Goal: Information Seeking & Learning: Understand process/instructions

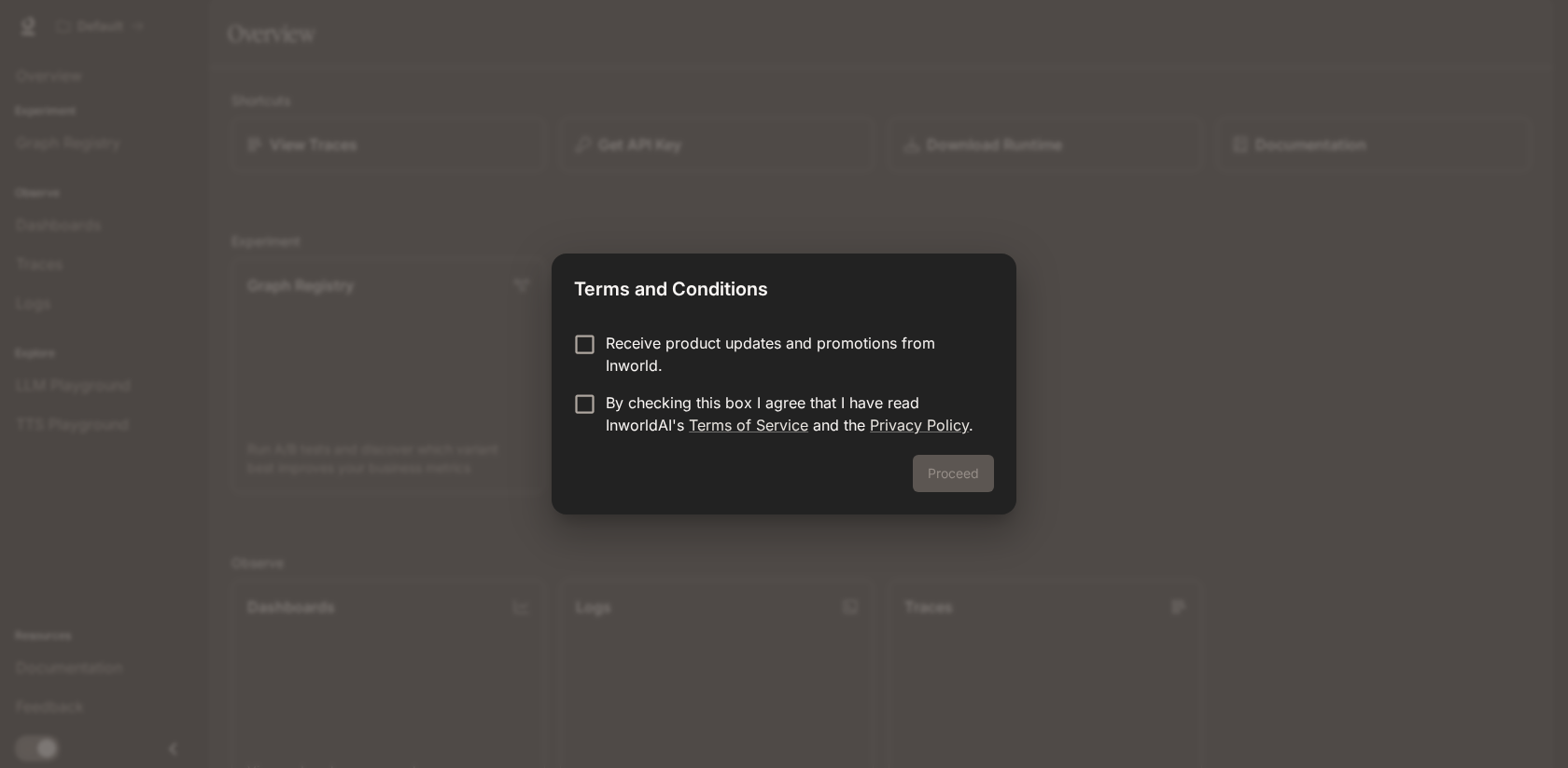
click at [654, 417] on p "By checking this box I agree that I have read InworldAI's Terms of Service and …" at bounding box center [792, 414] width 373 height 45
click at [962, 475] on button "Proceed" at bounding box center [953, 474] width 82 height 37
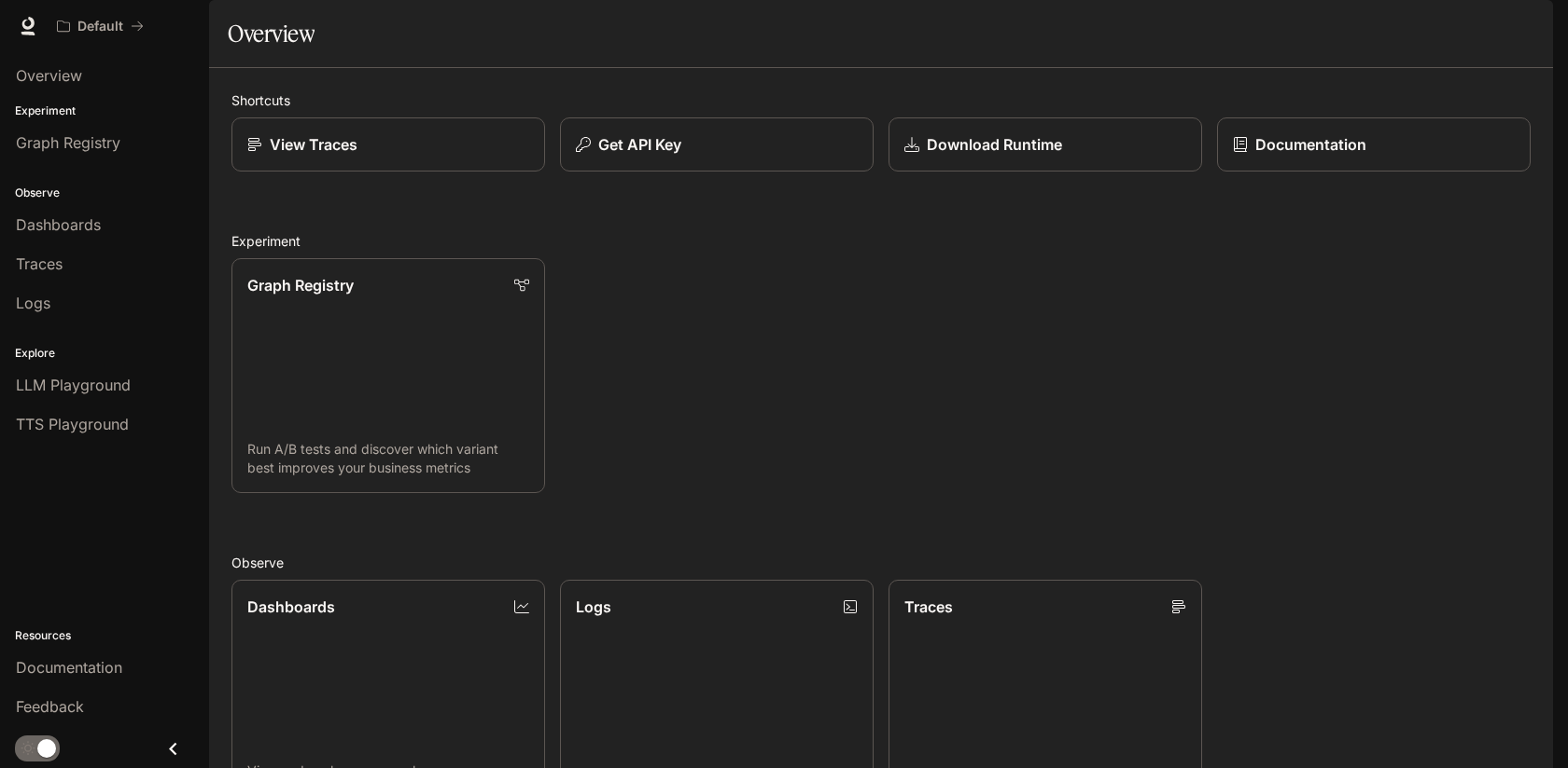
scroll to position [457, 0]
click at [82, 229] on span "Dashboards" at bounding box center [57, 224] width 85 height 22
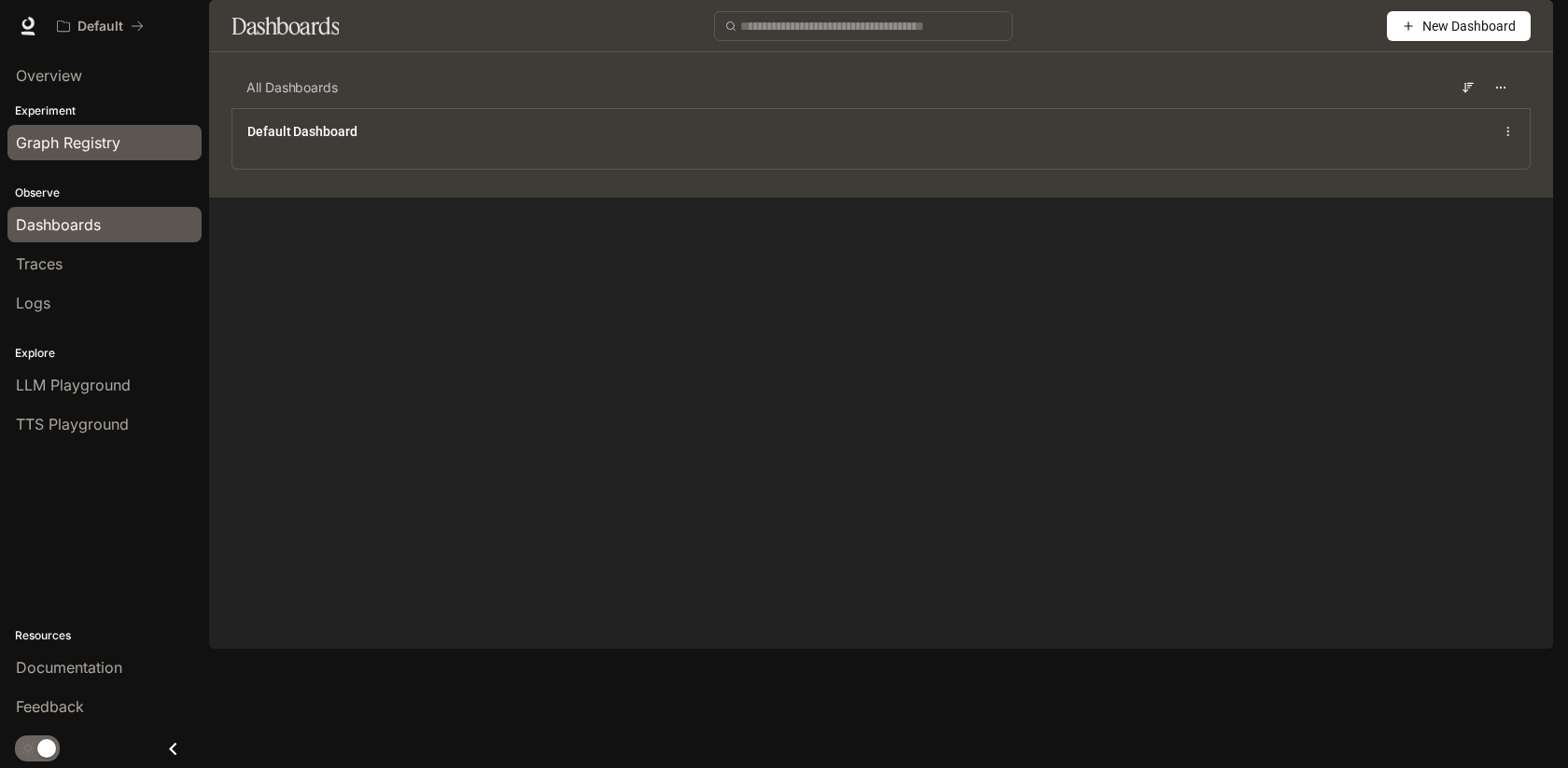
click at [63, 138] on span "Graph Registry" at bounding box center [68, 142] width 105 height 22
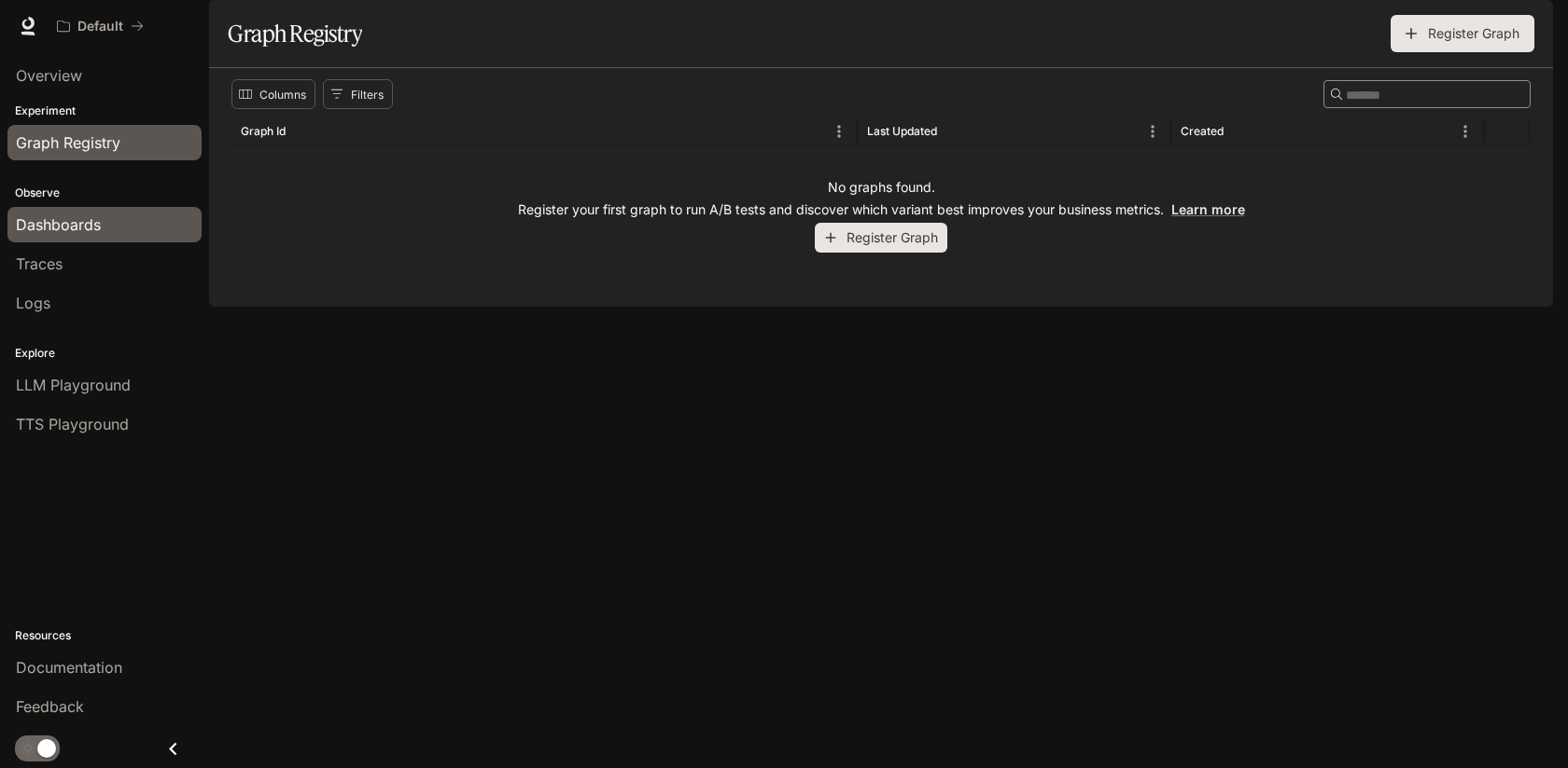
click at [110, 222] on div "Dashboards" at bounding box center [104, 224] width 177 height 22
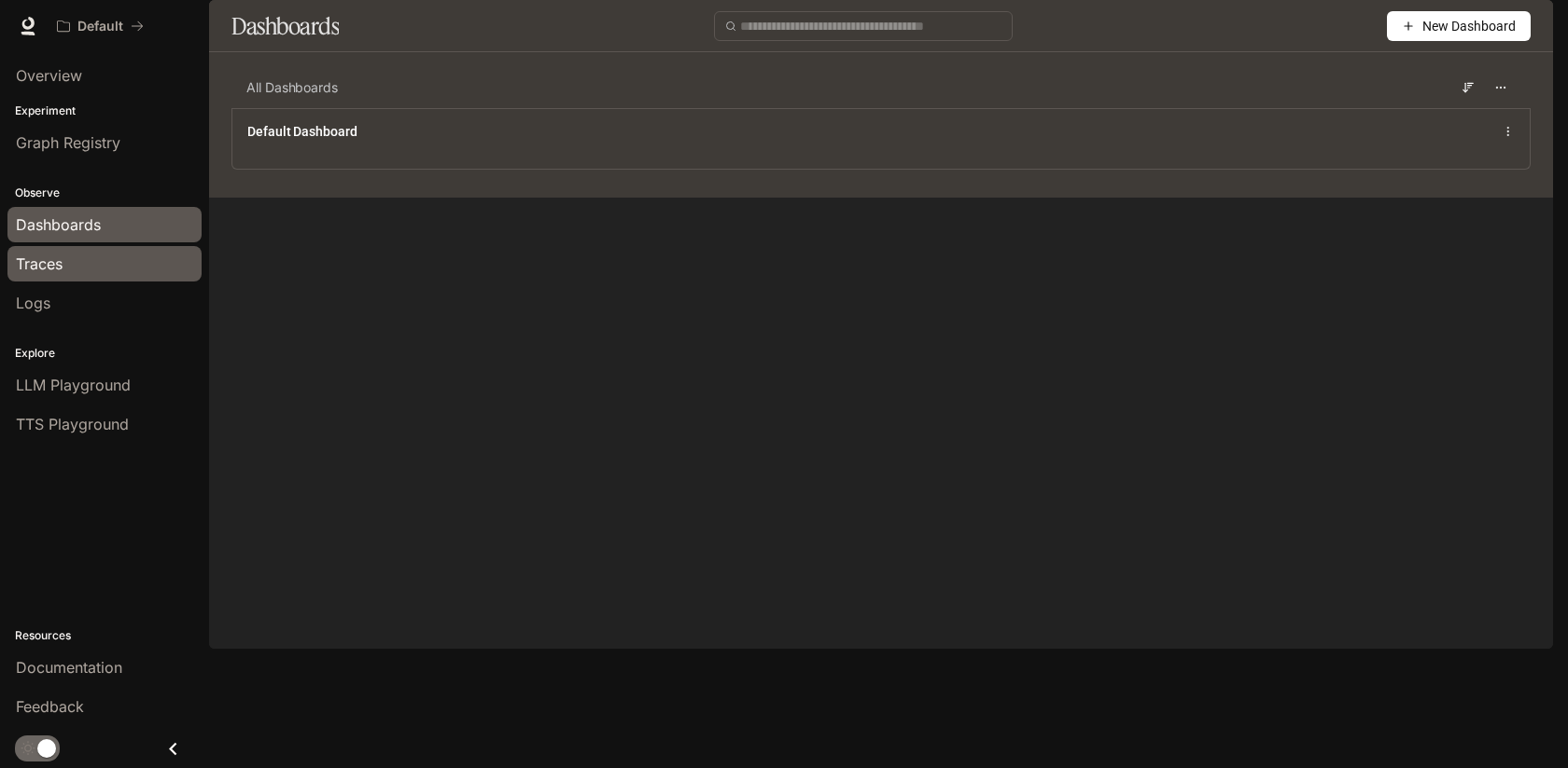
click at [59, 269] on span "Traces" at bounding box center [39, 263] width 47 height 22
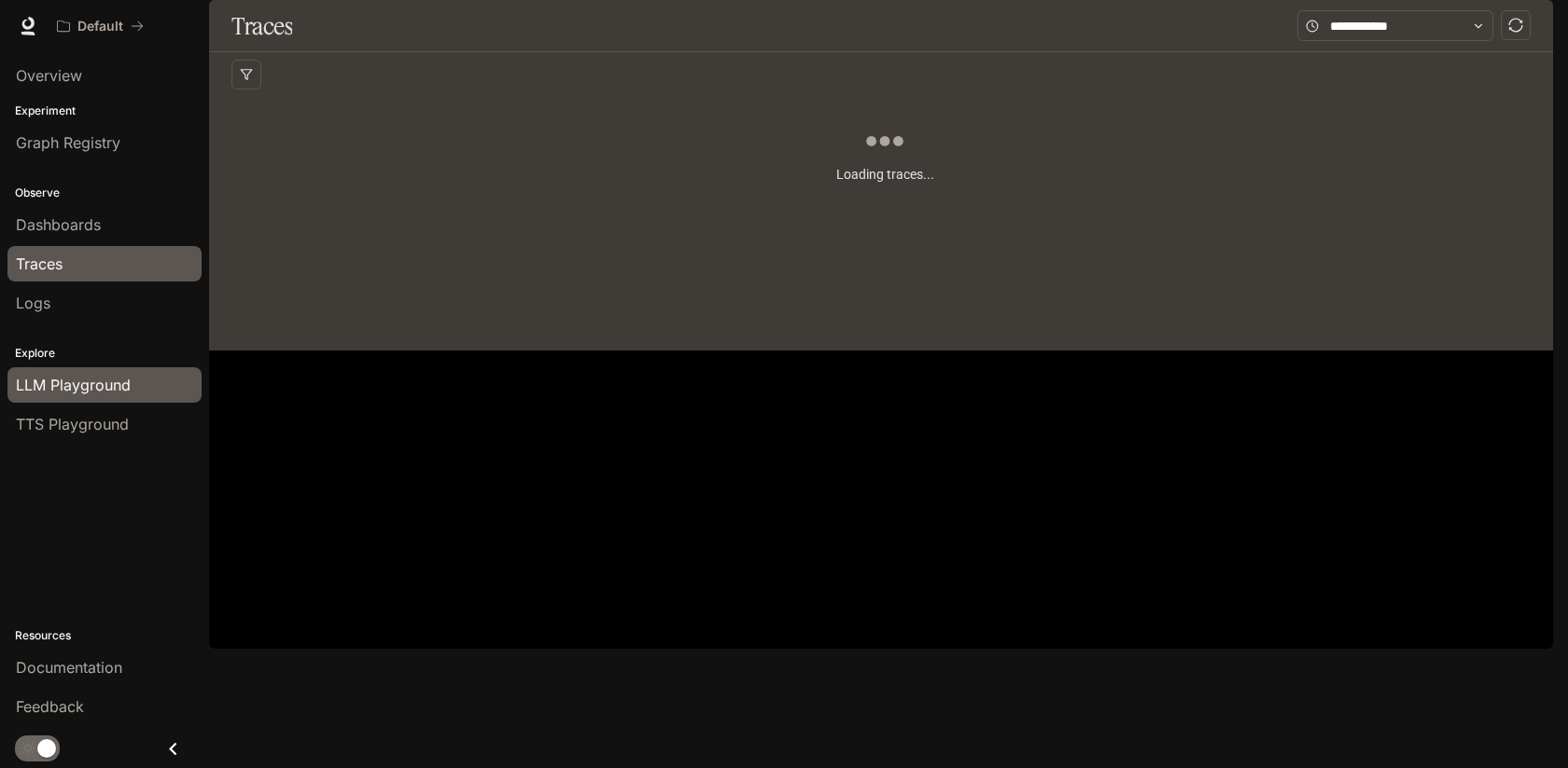
click at [102, 389] on span "LLM Playground" at bounding box center [73, 384] width 115 height 22
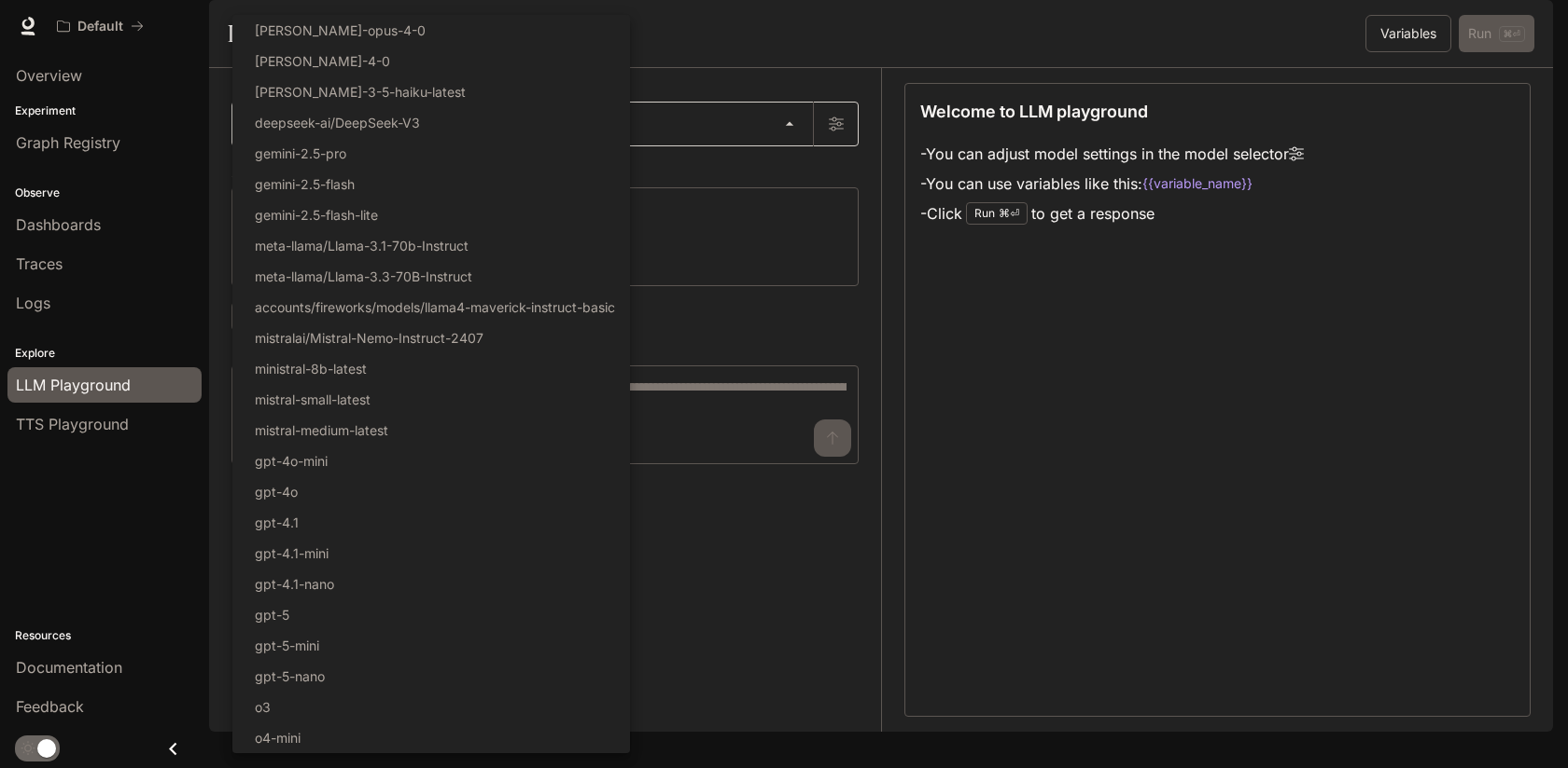
click at [667, 175] on body "Skip to main content Default Documentation Documentation Portal Overview Experi…" at bounding box center [784, 384] width 1568 height 768
click at [824, 61] on div at bounding box center [784, 384] width 1568 height 768
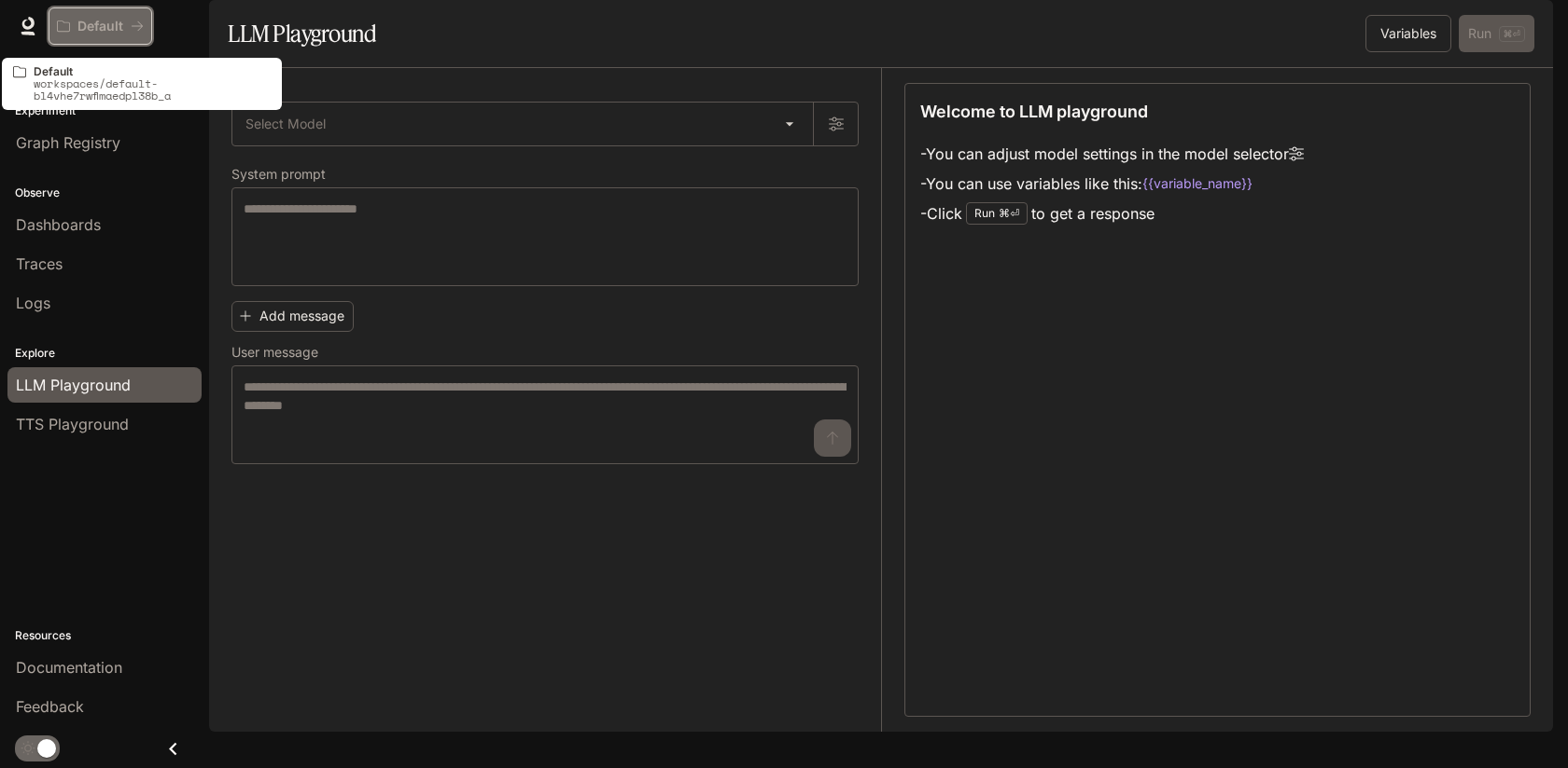
click at [110, 31] on p "Default" at bounding box center [100, 26] width 46 height 16
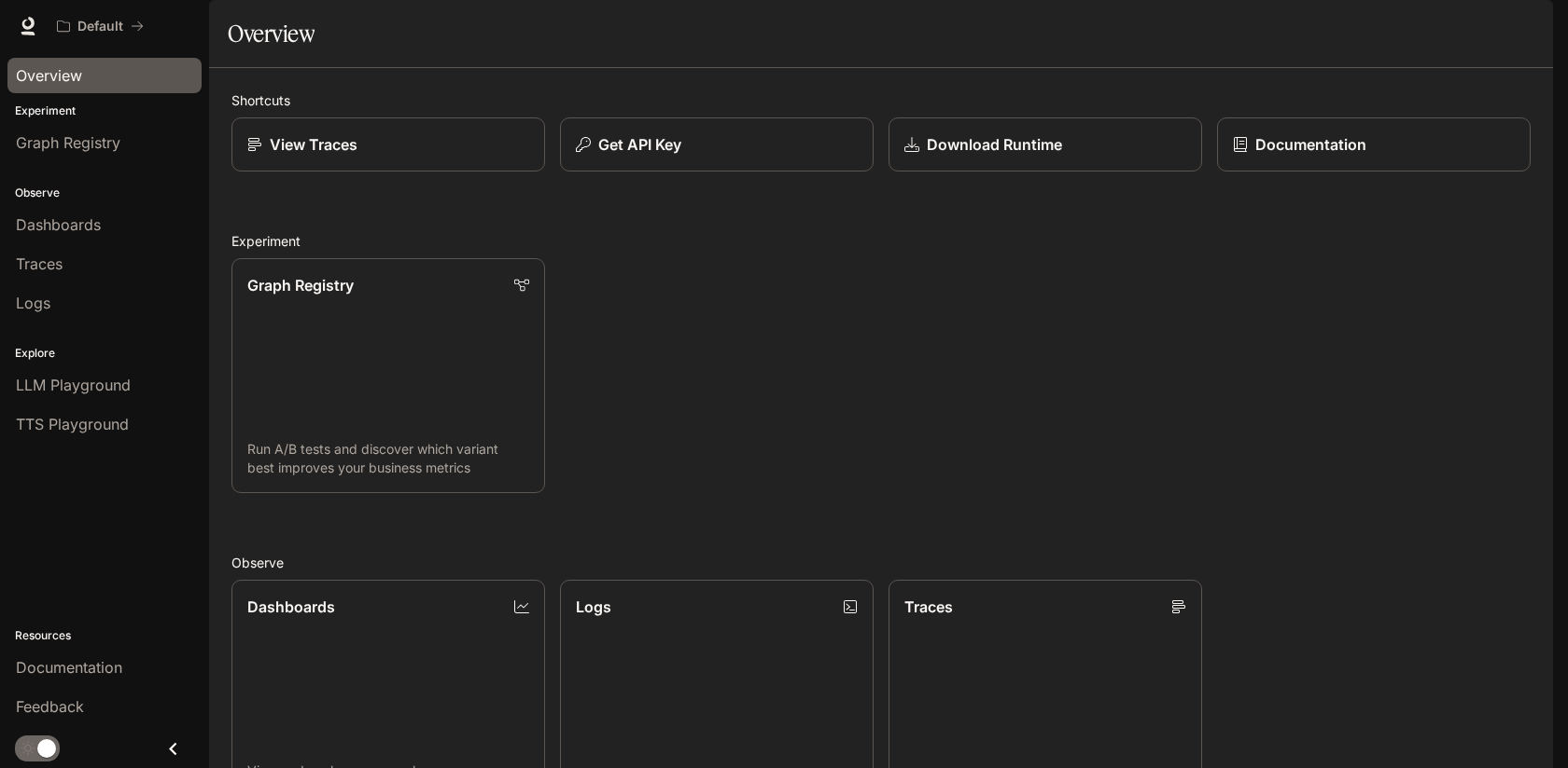
click at [47, 83] on span "Overview" at bounding box center [49, 75] width 66 height 22
click at [1432, 35] on span "Documentation" at bounding box center [1440, 26] width 92 height 23
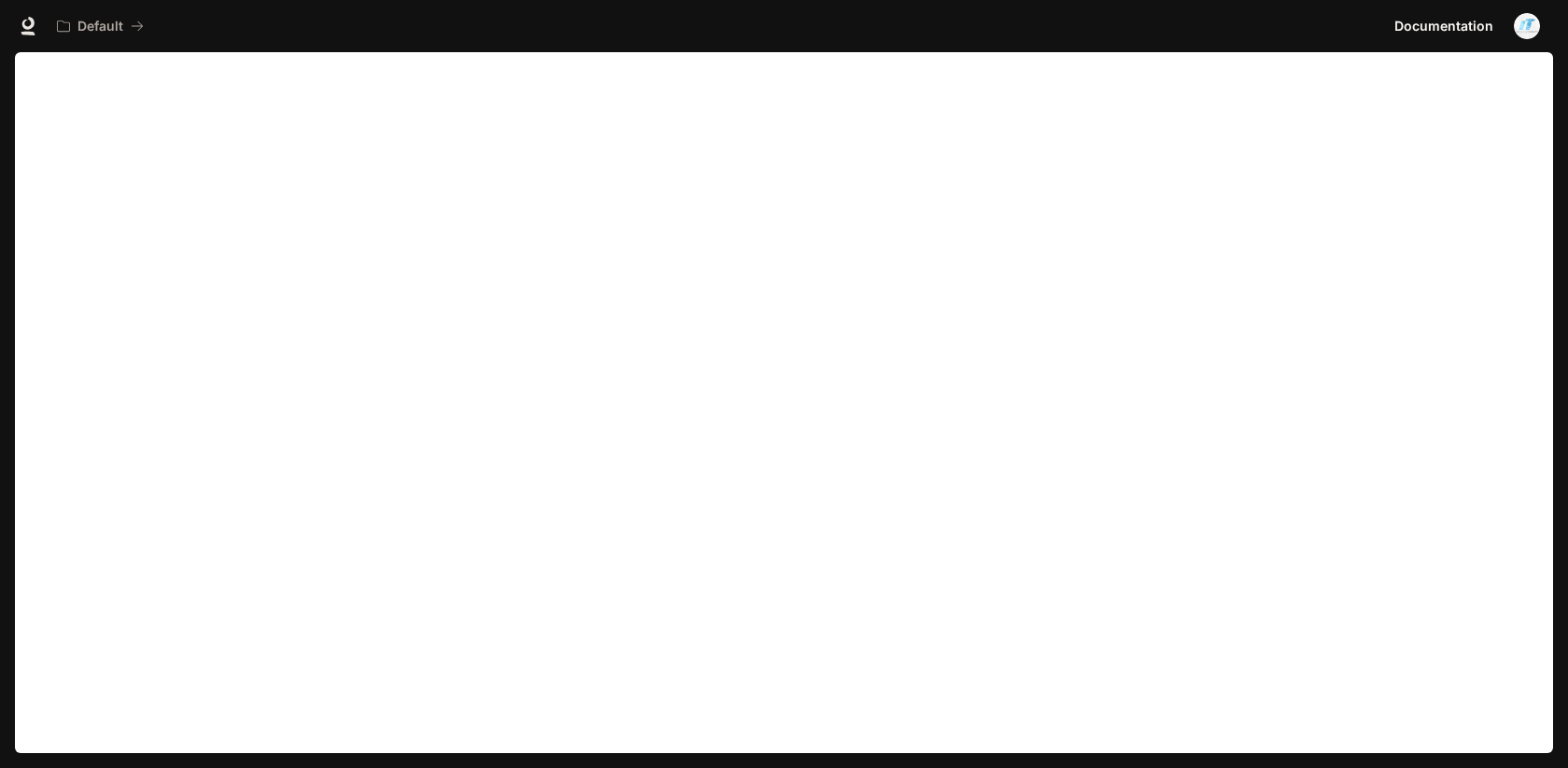
click at [1531, 39] on button "button" at bounding box center [1526, 26] width 37 height 37
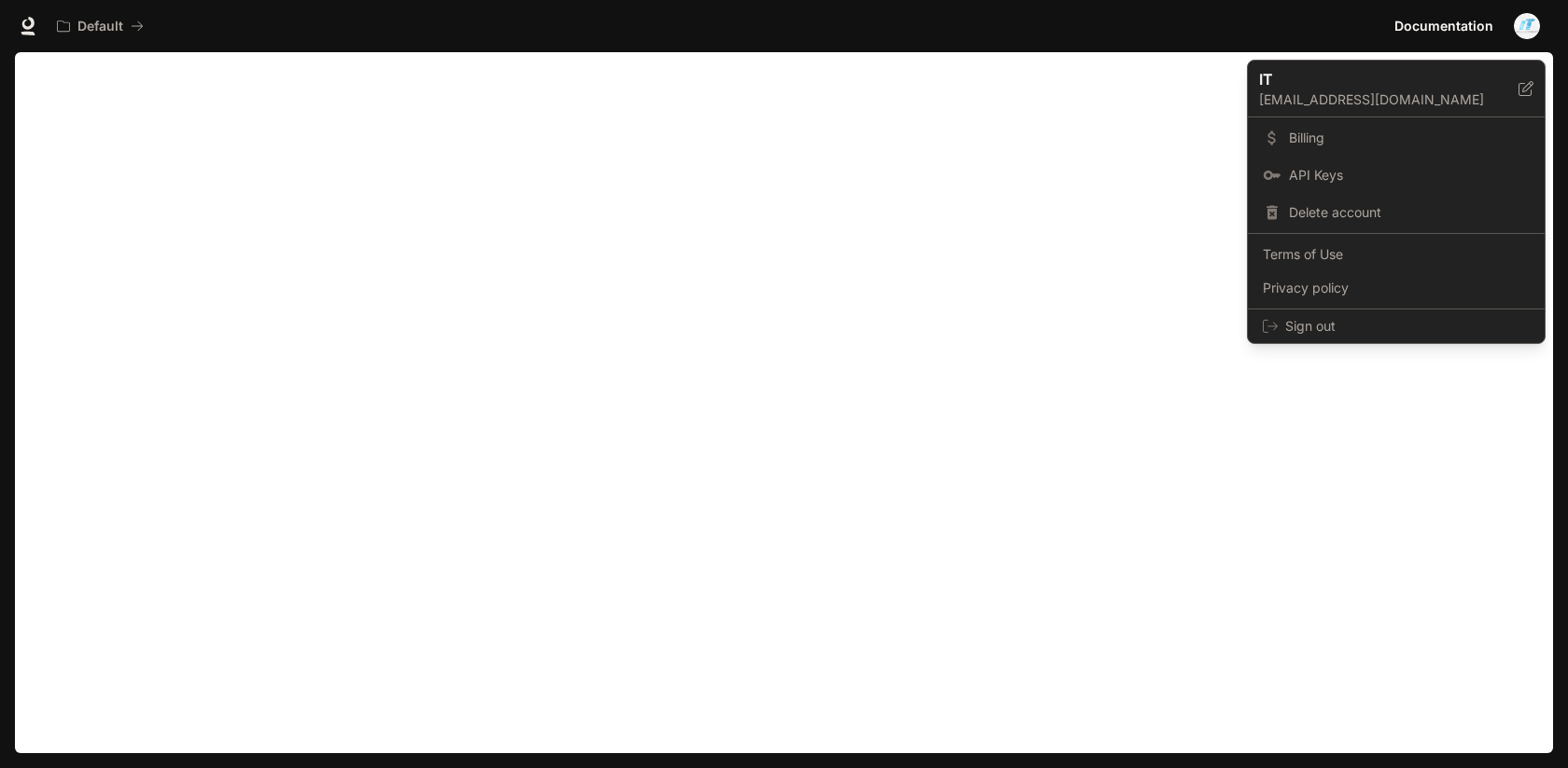
click at [903, 153] on div at bounding box center [784, 384] width 1568 height 768
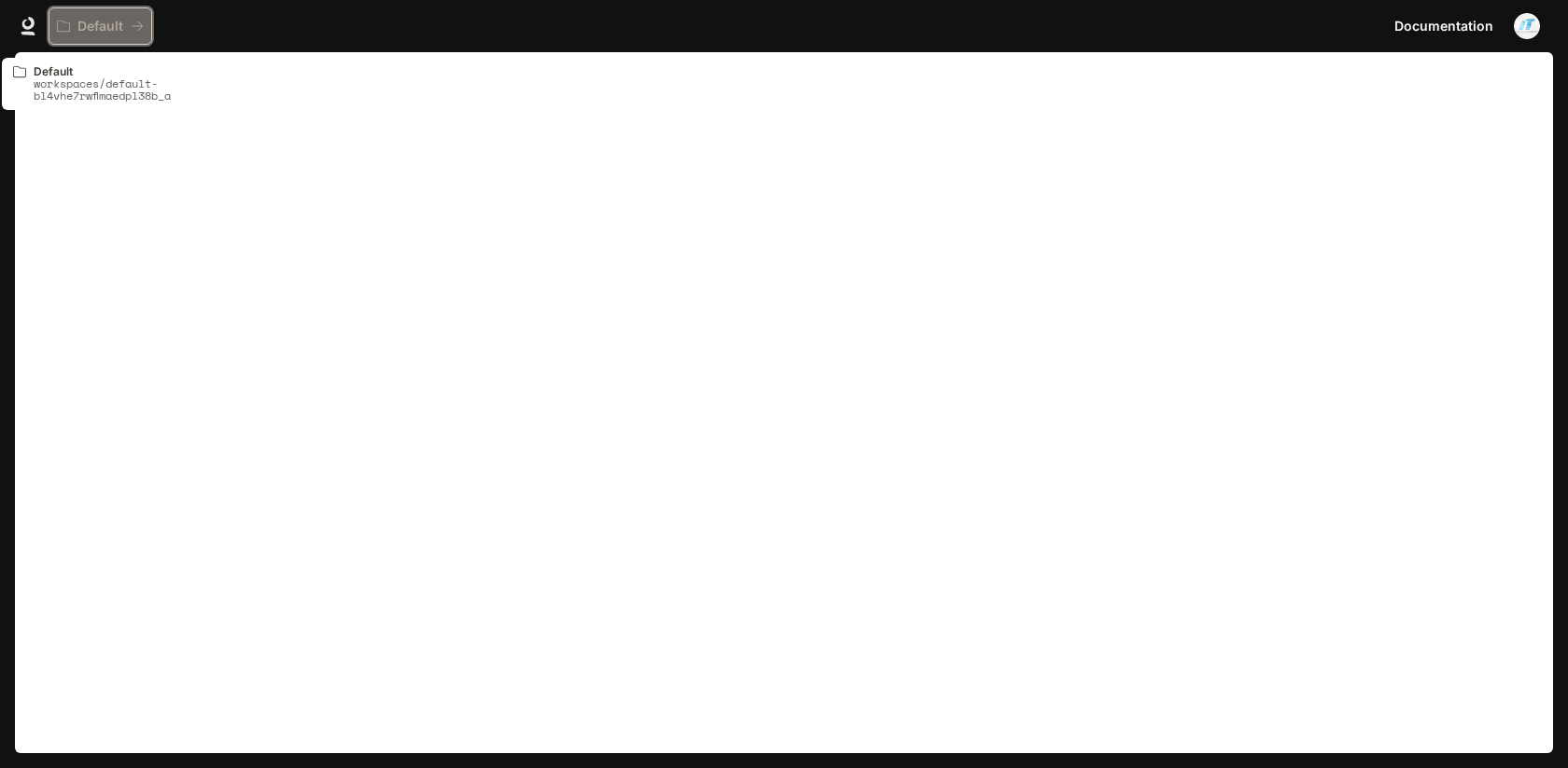
click at [71, 37] on button "Default" at bounding box center [100, 26] width 104 height 37
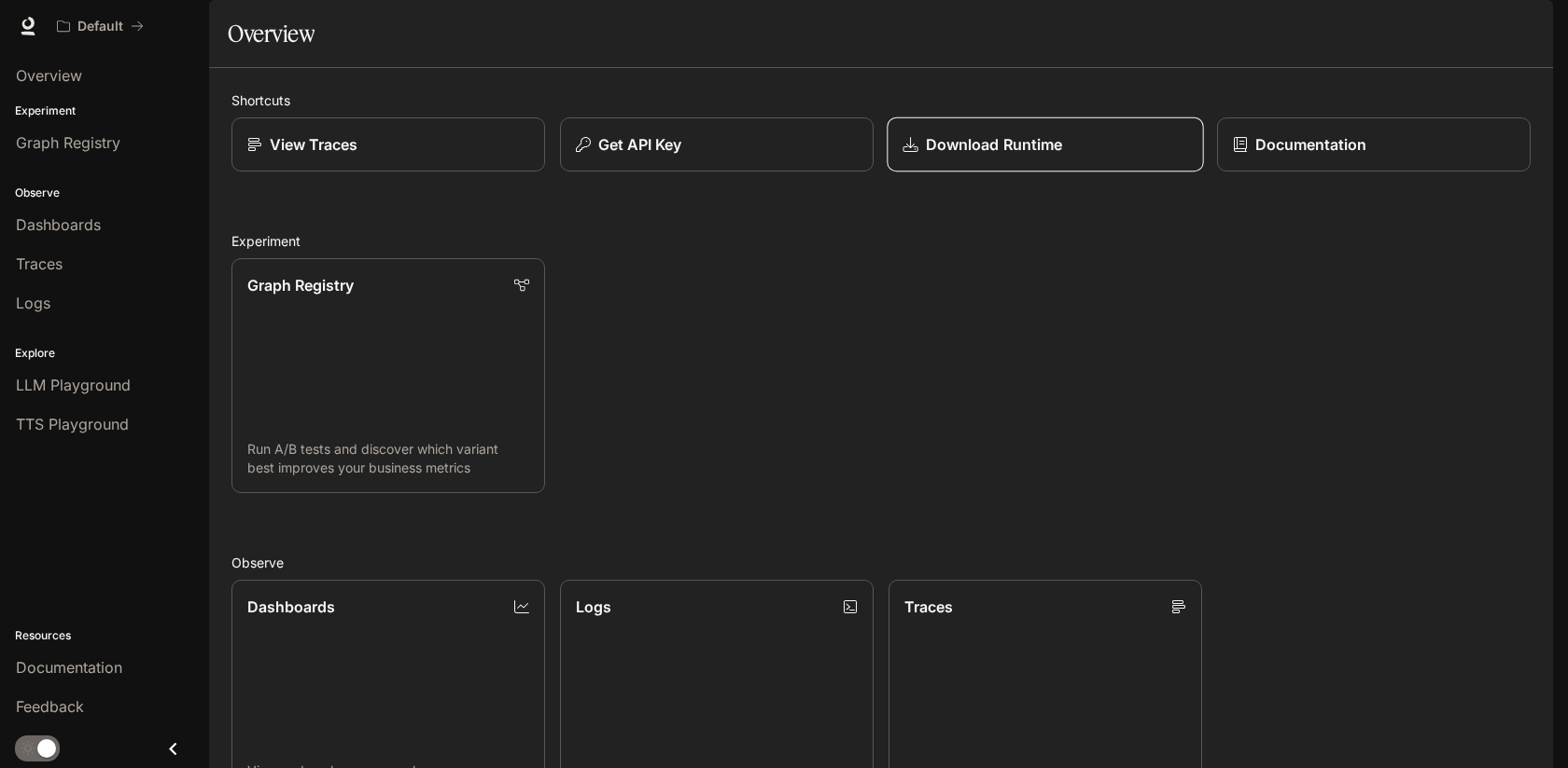
click at [989, 155] on p "Download Runtime" at bounding box center [994, 144] width 136 height 22
click at [27, 37] on link at bounding box center [27, 25] width 26 height 26
click at [85, 79] on div "Overview" at bounding box center [104, 75] width 177 height 22
click at [89, 35] on button "Default" at bounding box center [100, 26] width 104 height 37
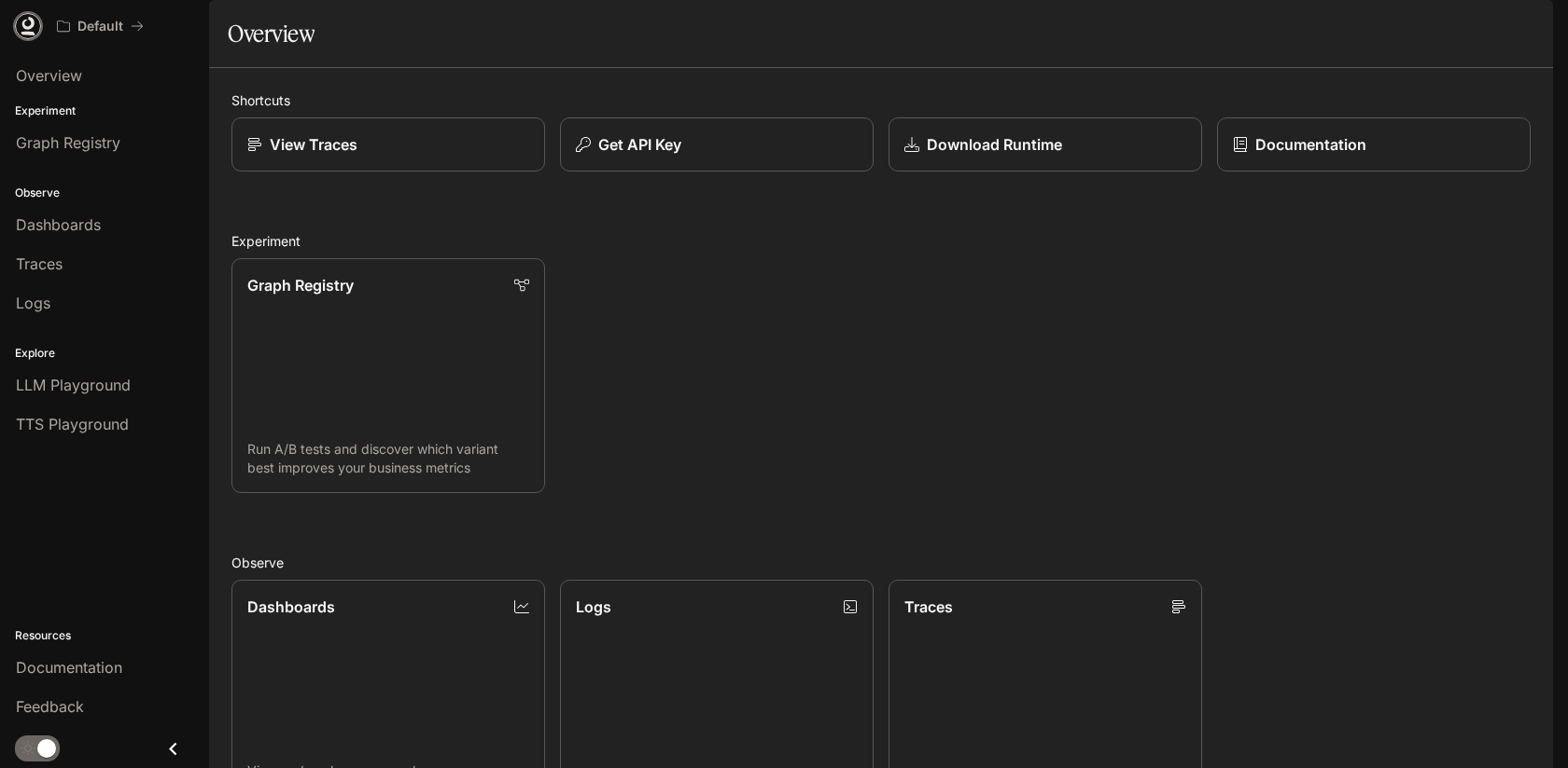
click at [37, 26] on link at bounding box center [27, 25] width 26 height 26
click at [81, 225] on span "Dashboards" at bounding box center [57, 224] width 85 height 22
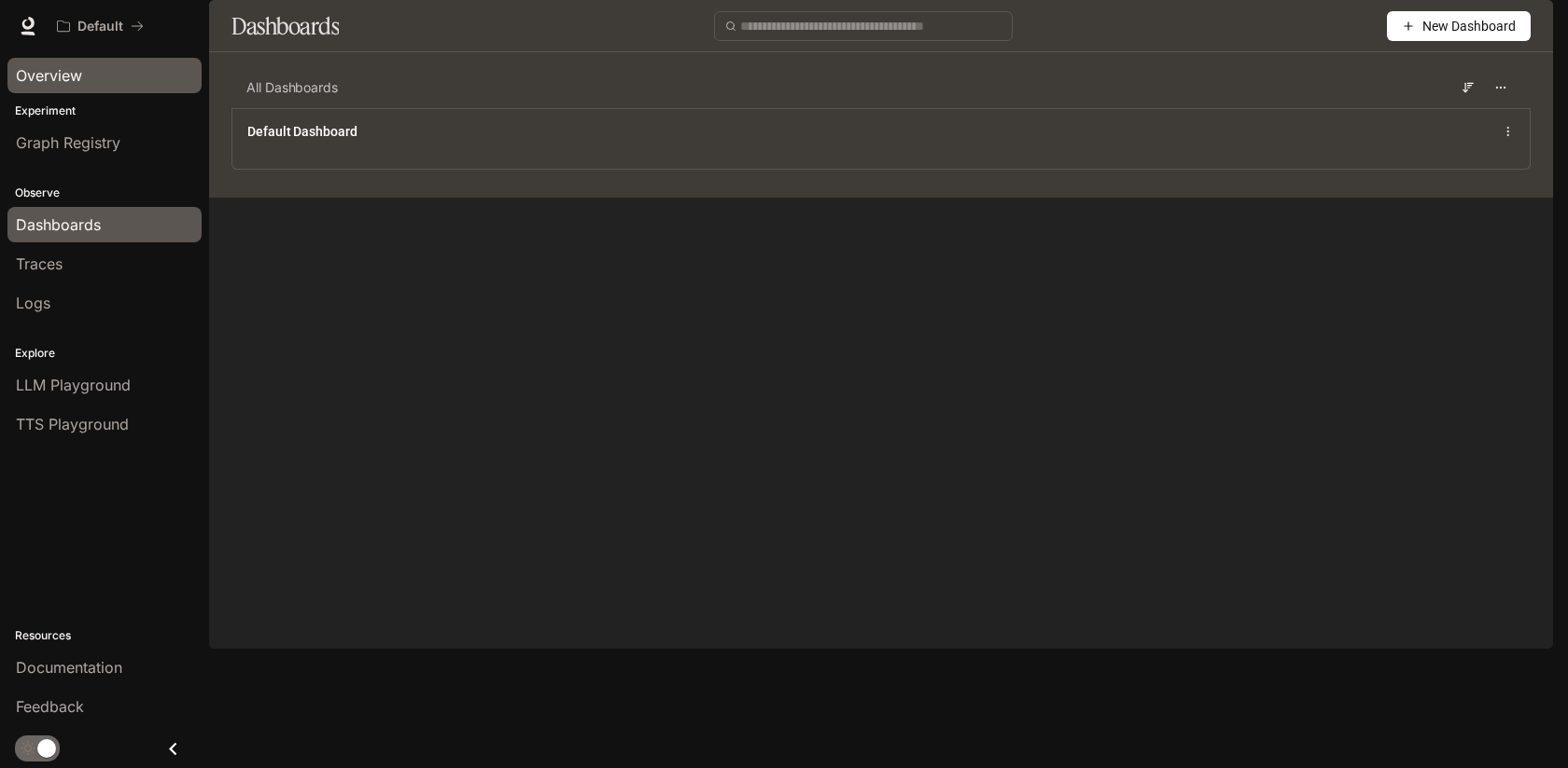
click at [84, 64] on div "Overview" at bounding box center [104, 75] width 177 height 22
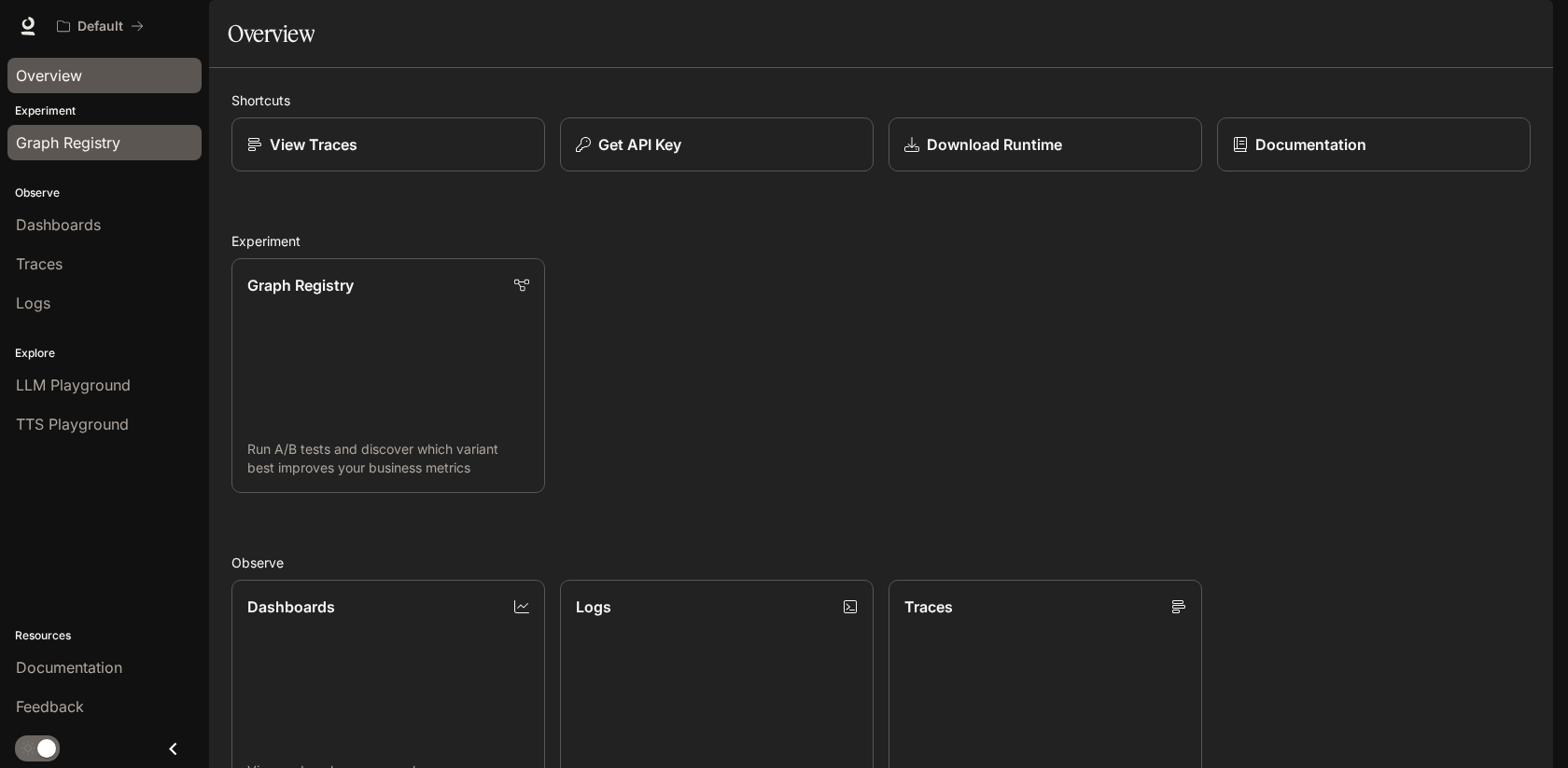
click at [106, 147] on span "Graph Registry" at bounding box center [68, 142] width 105 height 22
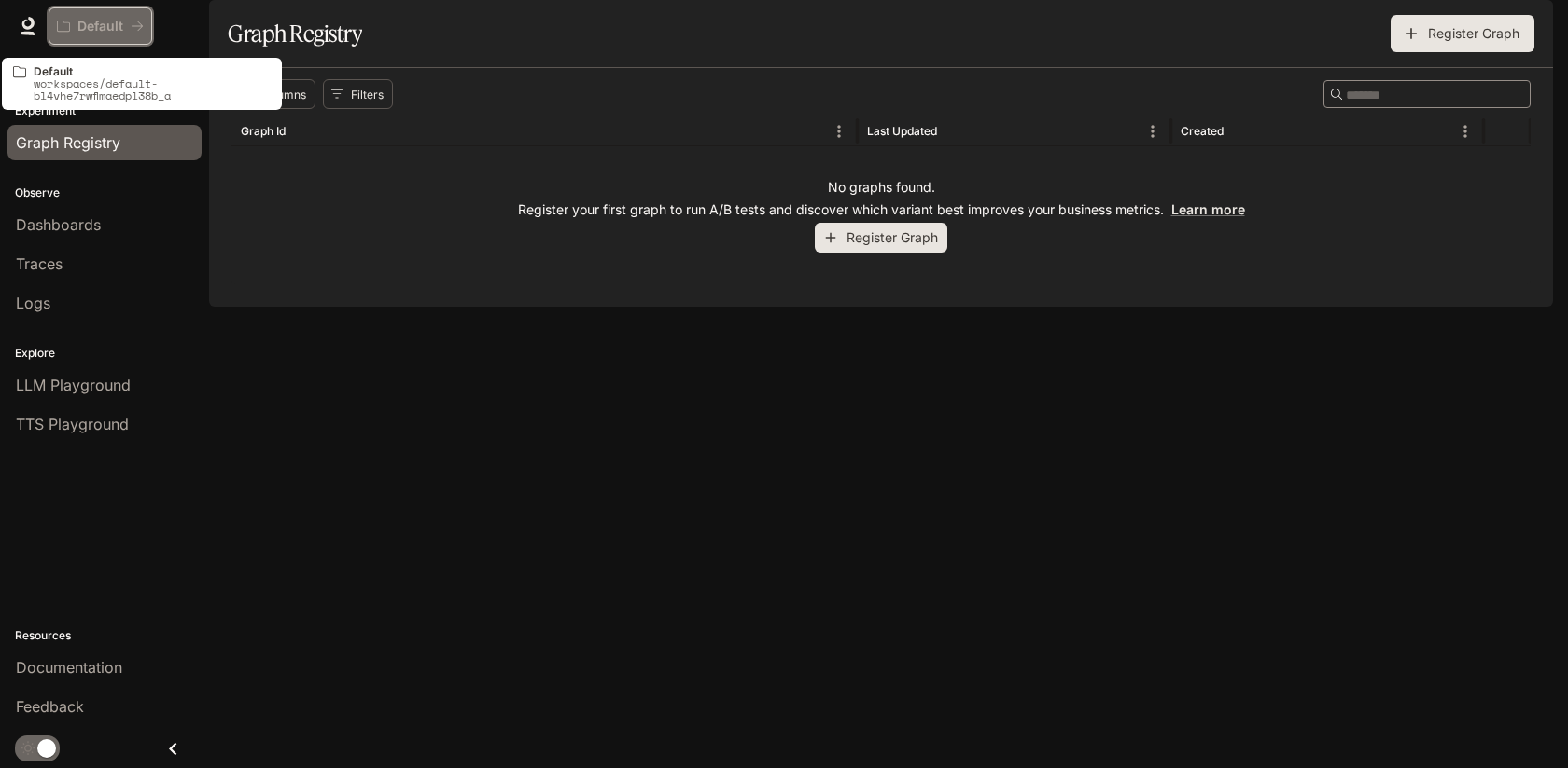
click at [126, 35] on button "Default" at bounding box center [100, 26] width 104 height 37
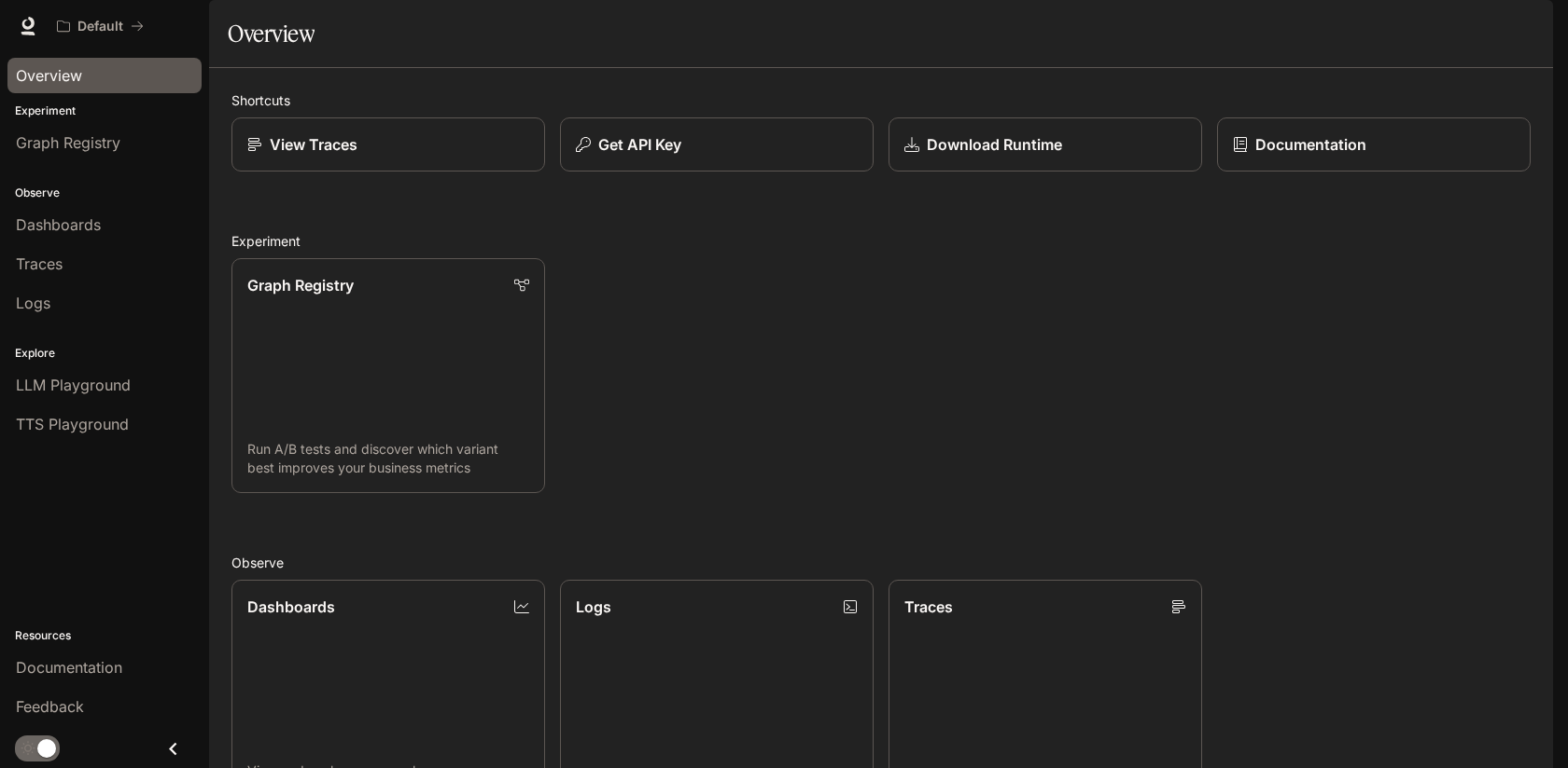
click at [75, 80] on span "Overview" at bounding box center [49, 75] width 66 height 22
click at [1257, 173] on link "Documentation" at bounding box center [1374, 145] width 317 height 55
click at [664, 155] on p "Get API Key" at bounding box center [639, 144] width 84 height 22
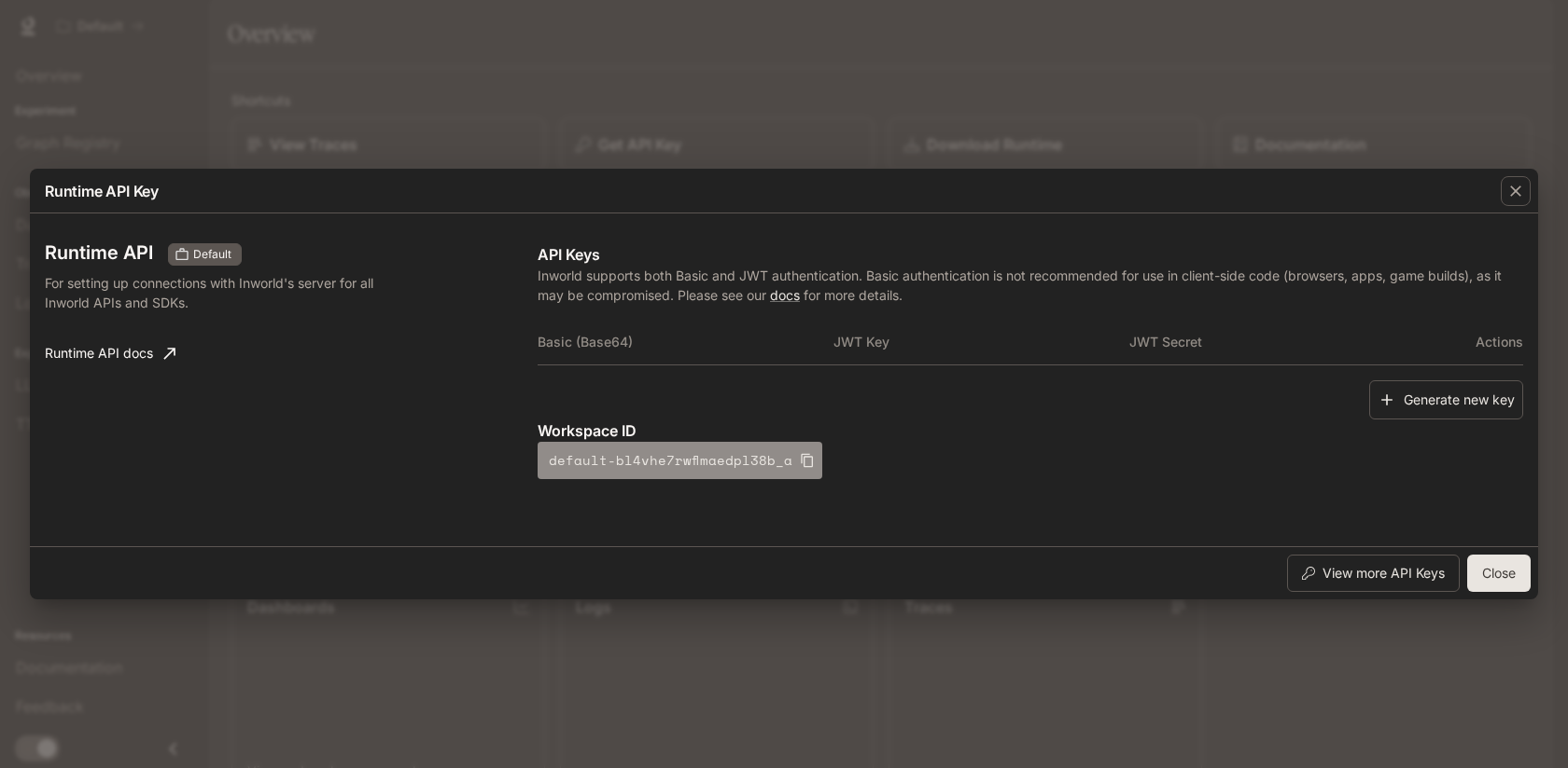
click at [800, 460] on icon "button" at bounding box center [806, 460] width 15 height 15
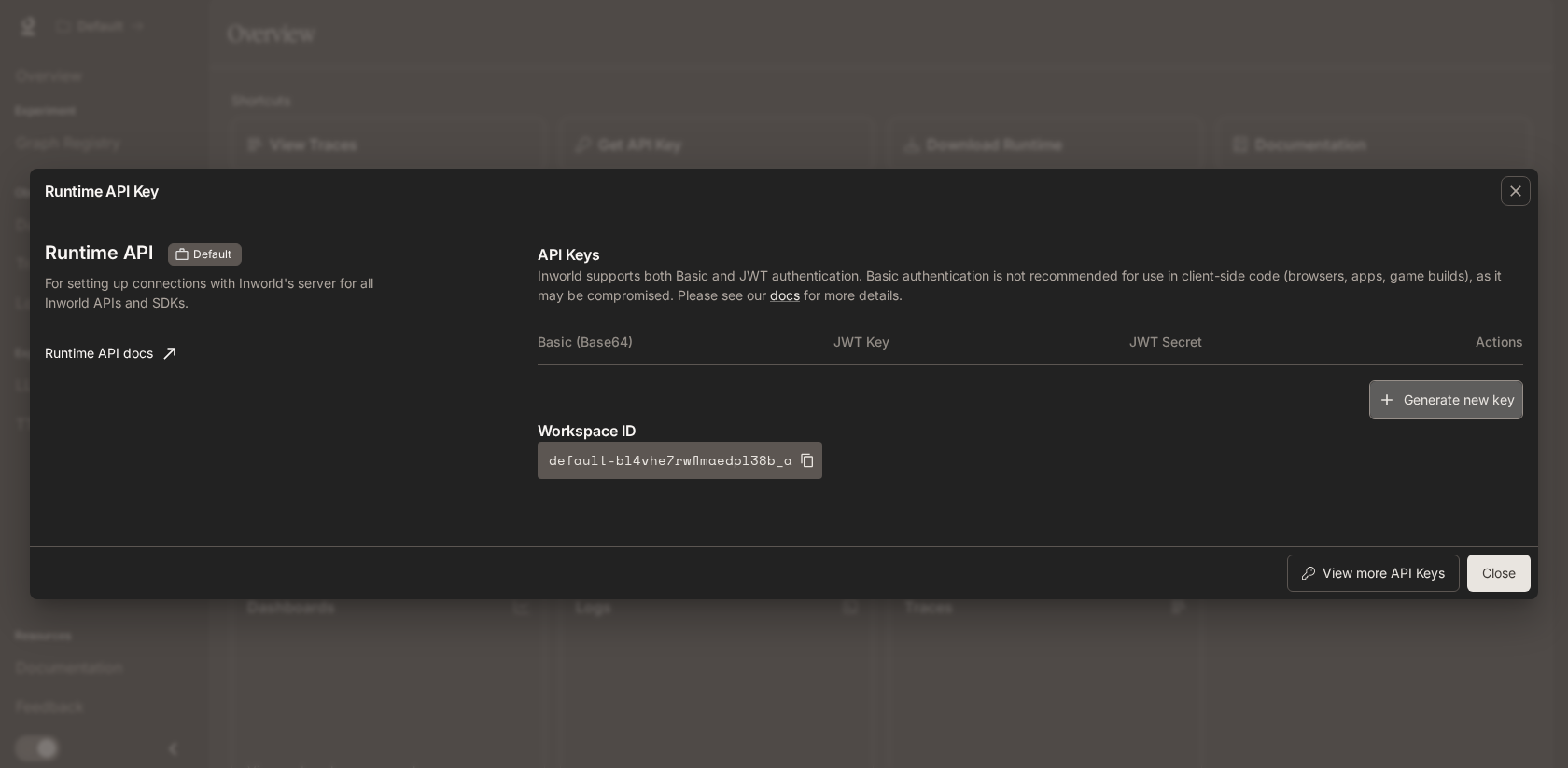
click at [1412, 399] on button "Generate new key" at bounding box center [1446, 400] width 153 height 40
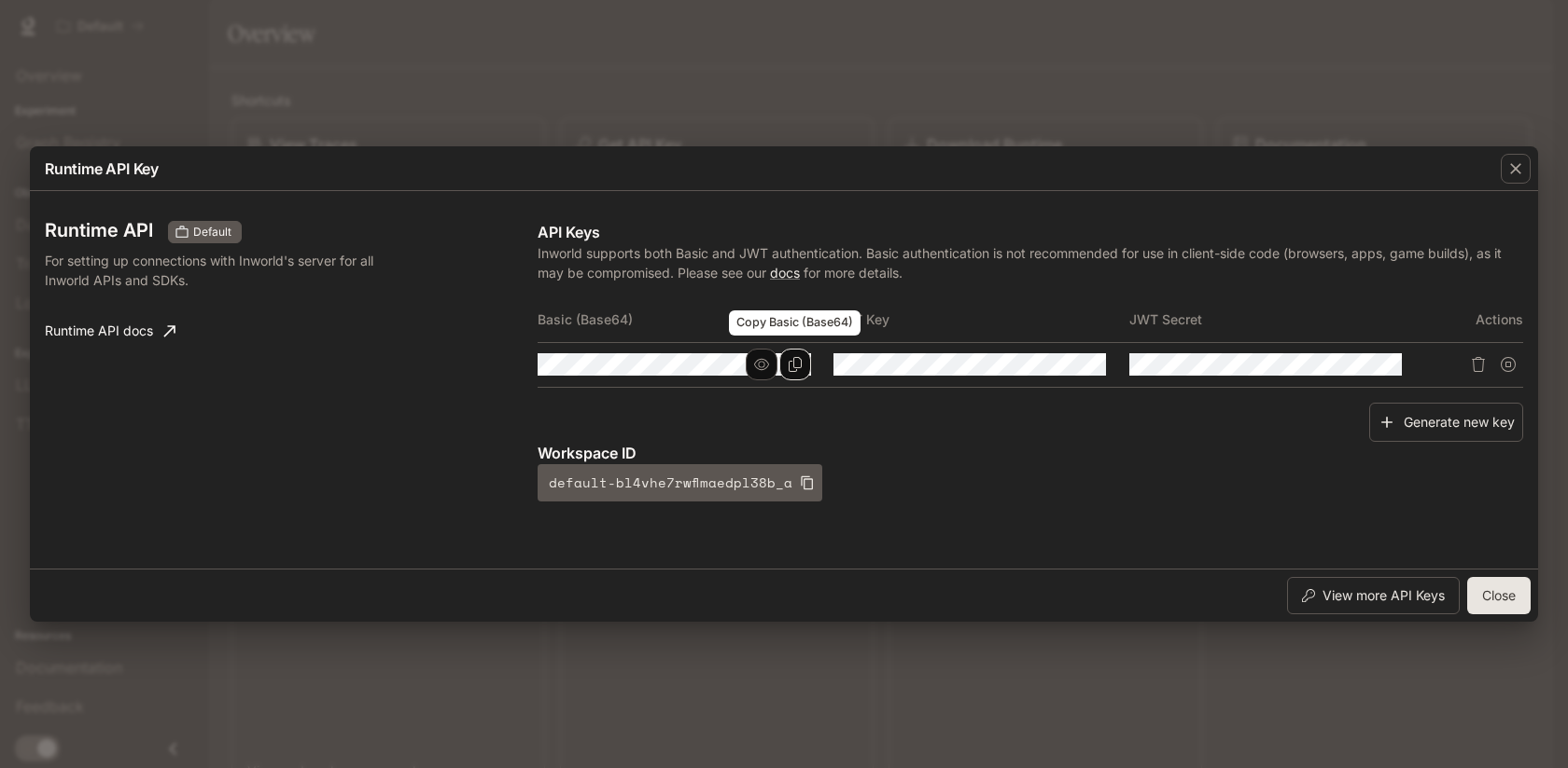
click at [791, 370] on icon "Copy Basic (Base64)" at bounding box center [795, 364] width 15 height 15
click at [796, 365] on icon "Copy Basic (Base64)" at bounding box center [795, 364] width 15 height 15
